Goal: Find specific page/section: Find specific page/section

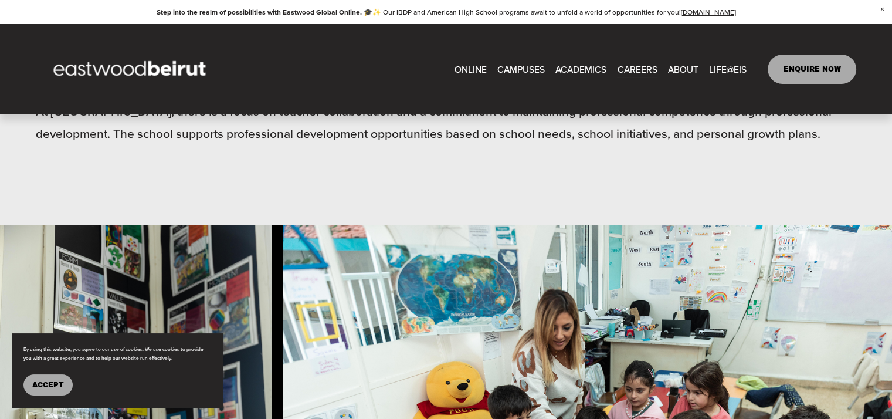
scroll to position [496, 0]
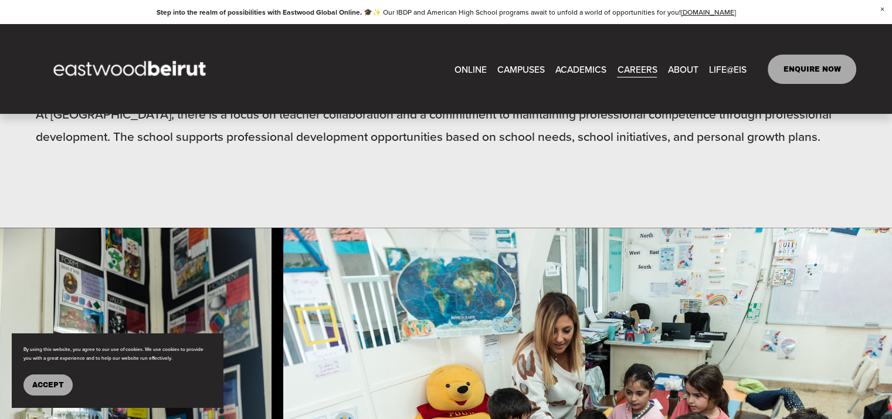
click at [633, 68] on div at bounding box center [446, 209] width 892 height 419
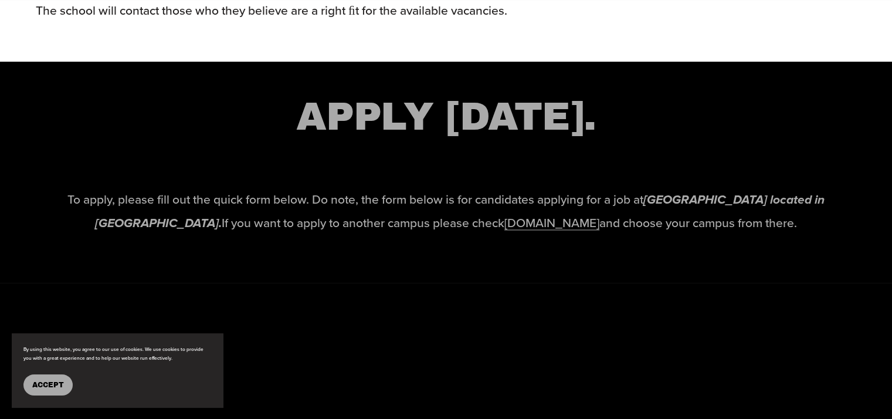
scroll to position [1753, 0]
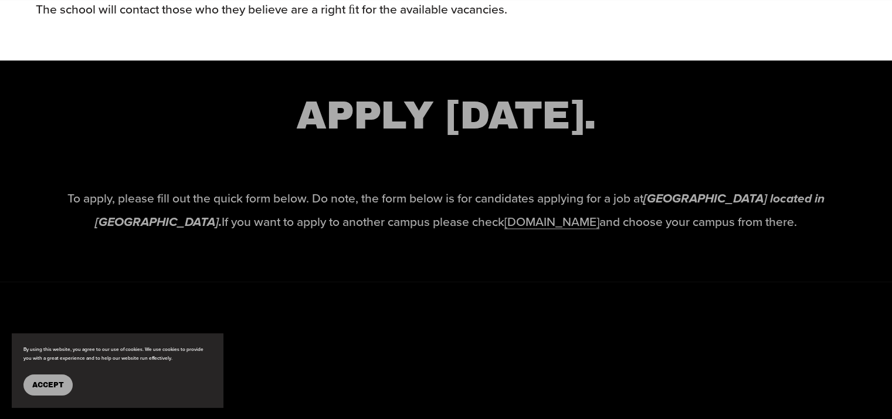
click at [542, 230] on link "[DOMAIN_NAME]" at bounding box center [551, 221] width 95 height 18
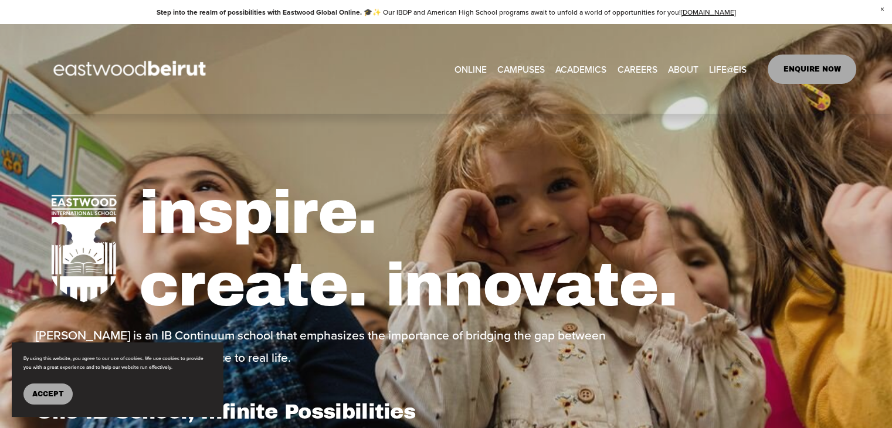
click at [642, 65] on link "CAREERS" at bounding box center [637, 69] width 40 height 18
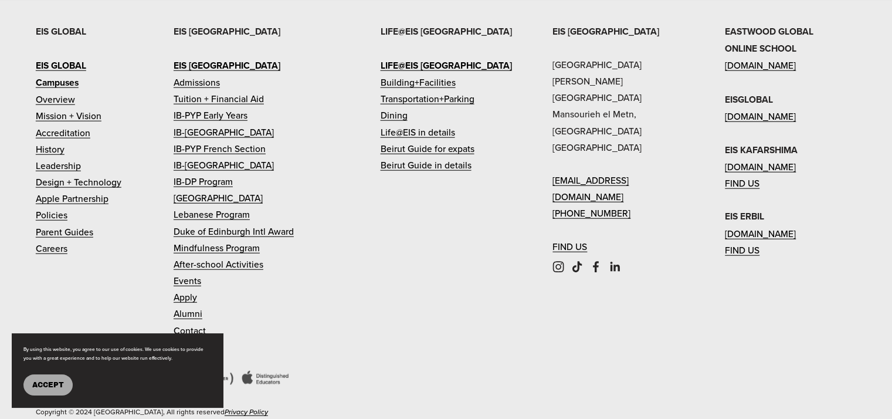
scroll to position [2946, 0]
